Goal: Browse casually

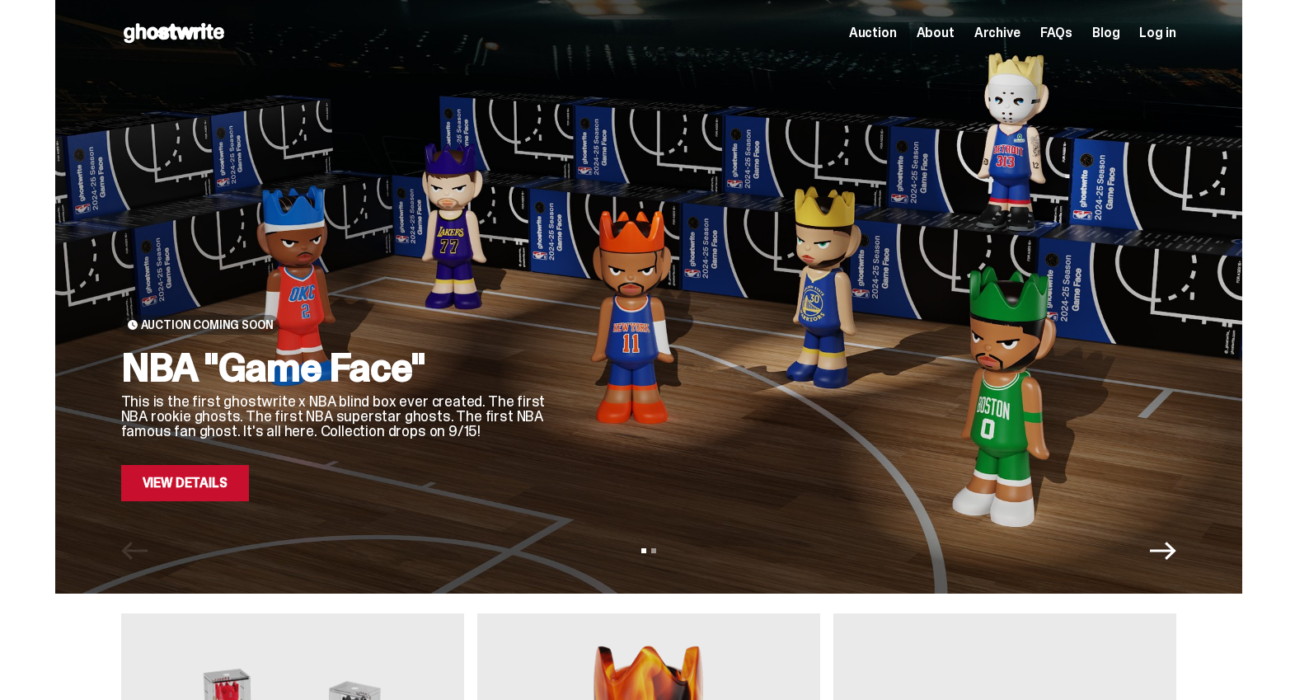
click at [1005, 35] on span "Archive" at bounding box center [997, 32] width 46 height 13
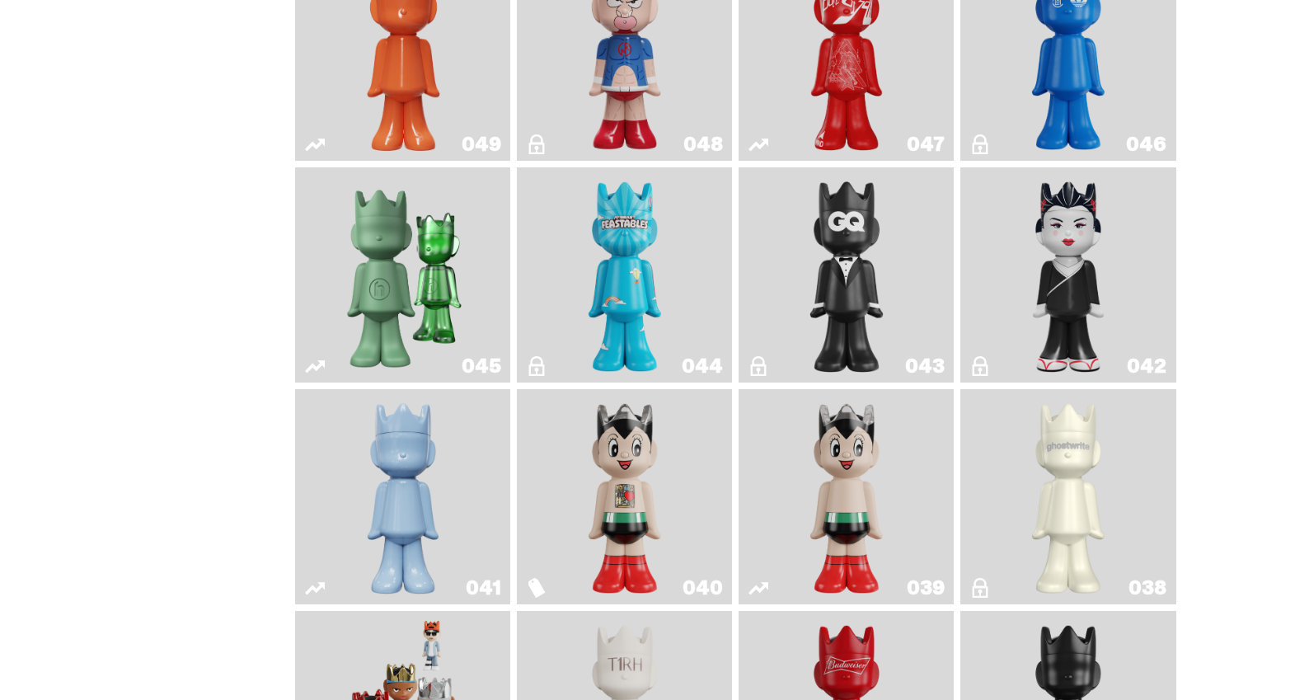
scroll to position [900, 0]
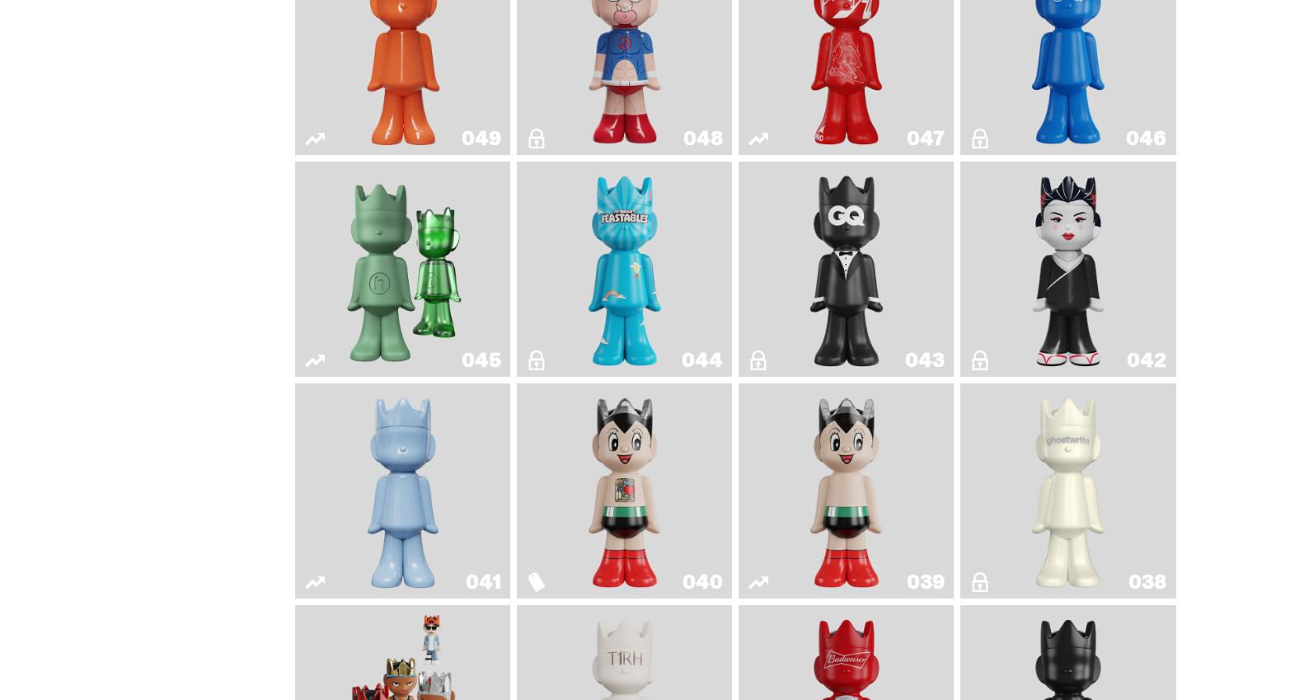
click at [656, 272] on img "Feastables" at bounding box center [624, 269] width 87 height 202
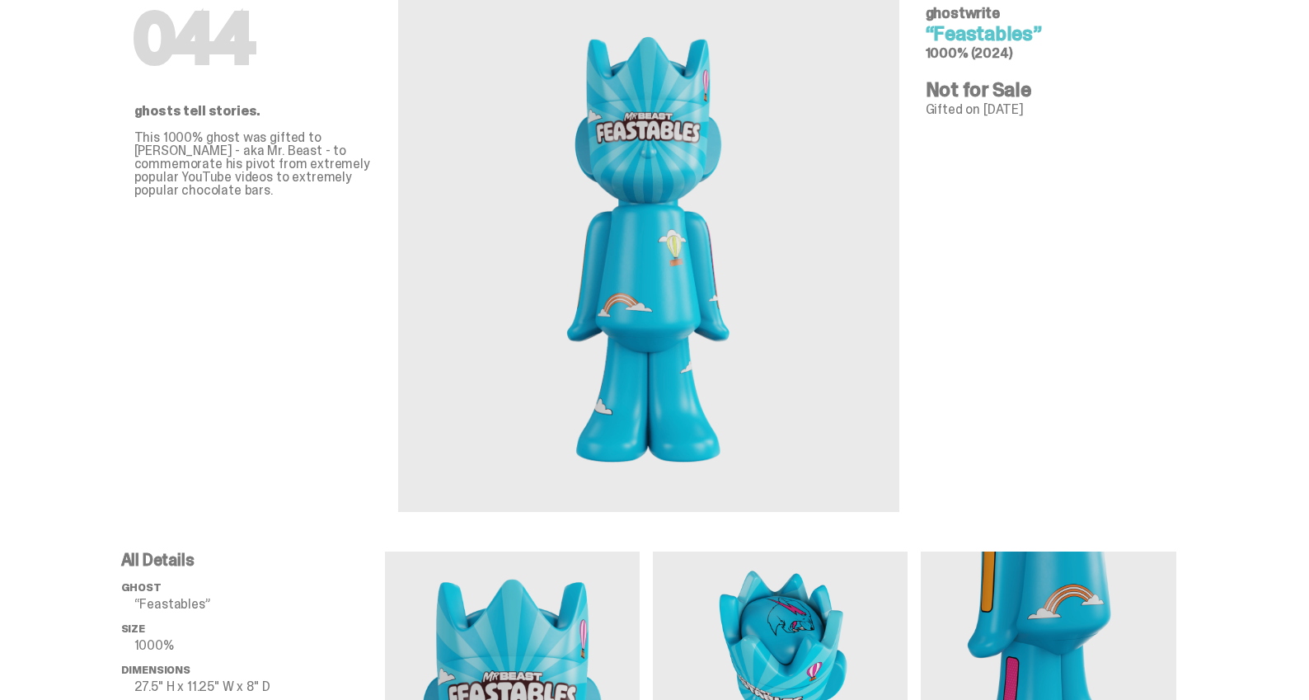
scroll to position [282, 0]
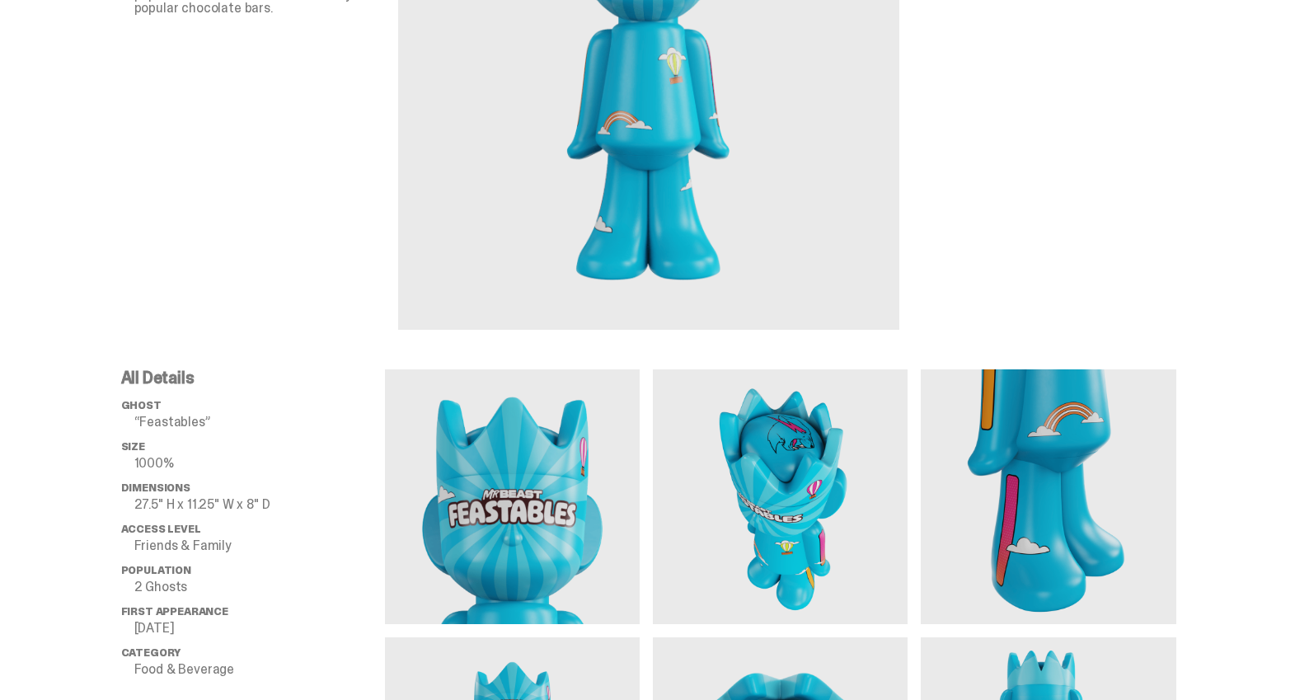
click at [179, 507] on p "27.5" H x 11.25" W x 8" D" at bounding box center [259, 504] width 251 height 13
copy ul "27.5" H x 11.25" W x 8" D"
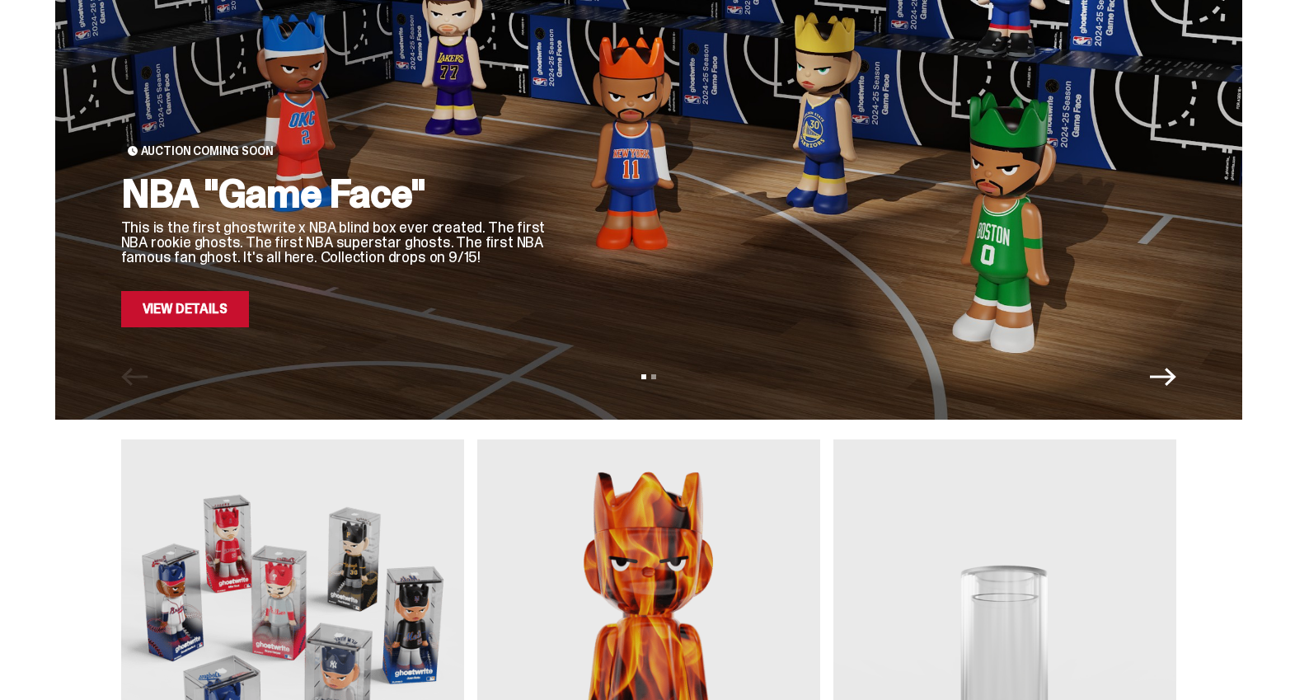
scroll to position [454, 0]
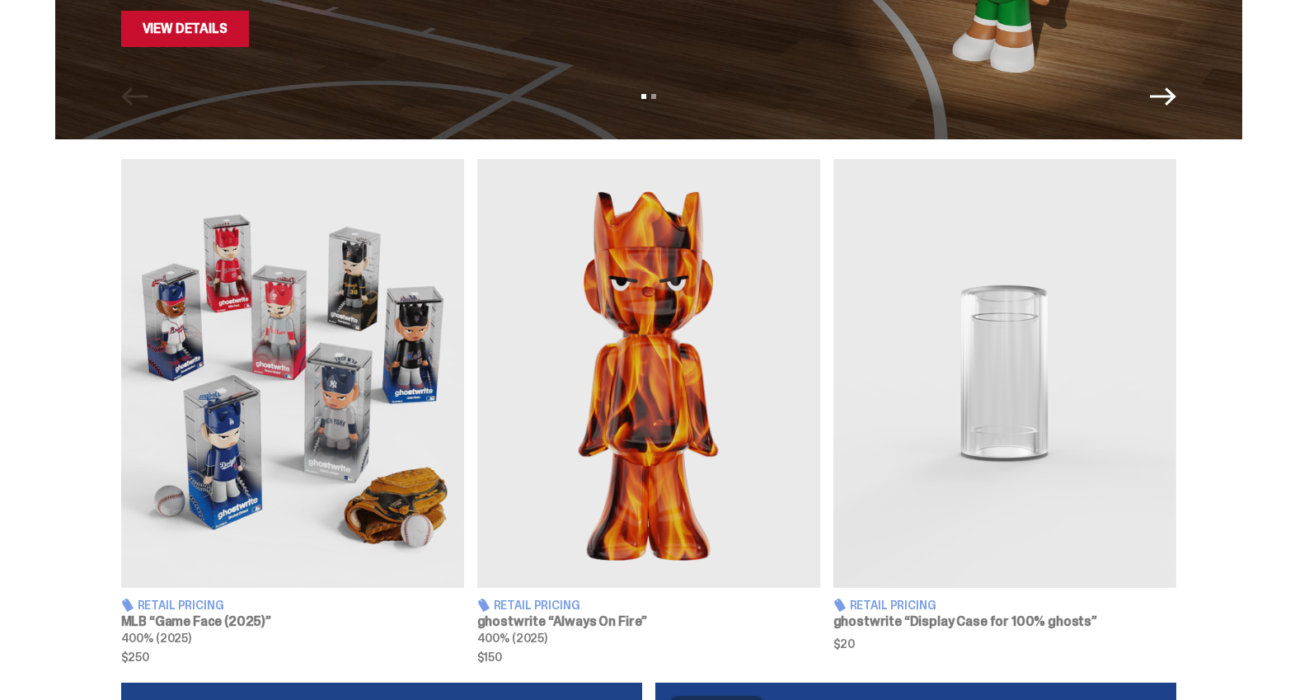
click at [683, 291] on img at bounding box center [648, 373] width 343 height 429
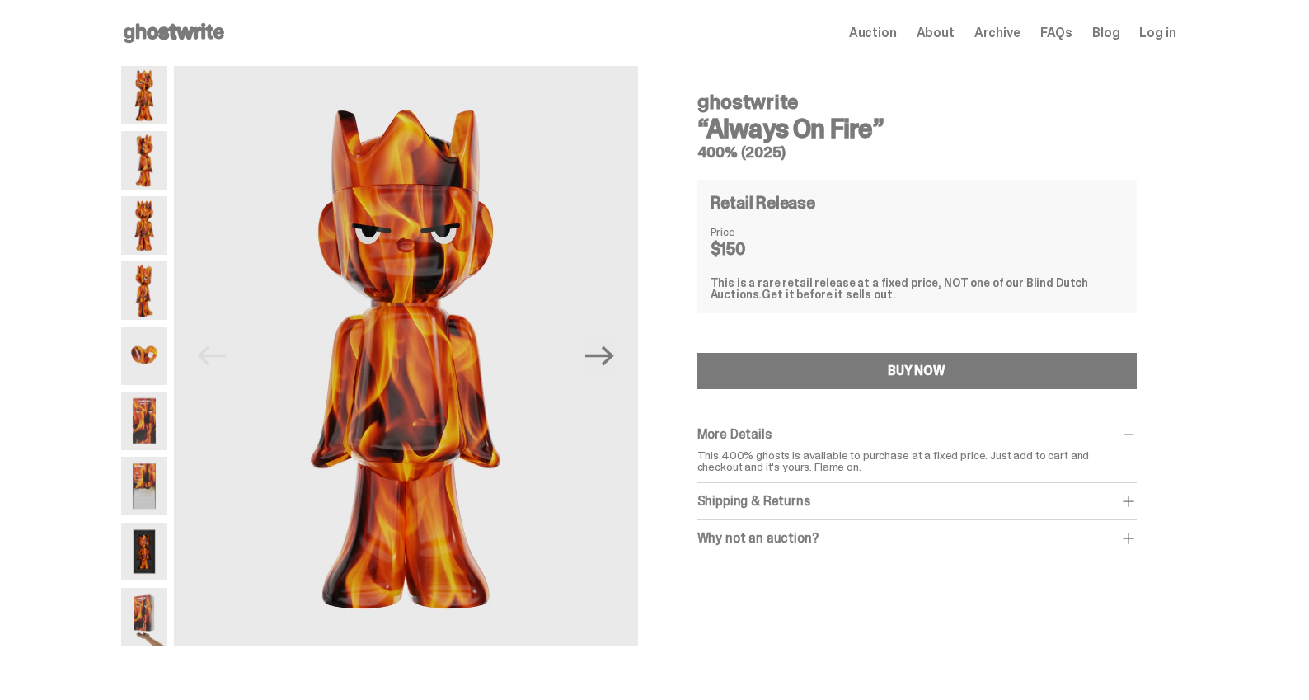
click at [888, 34] on span "Auction" at bounding box center [873, 32] width 48 height 13
